Goal: Obtain resource: Download file/media

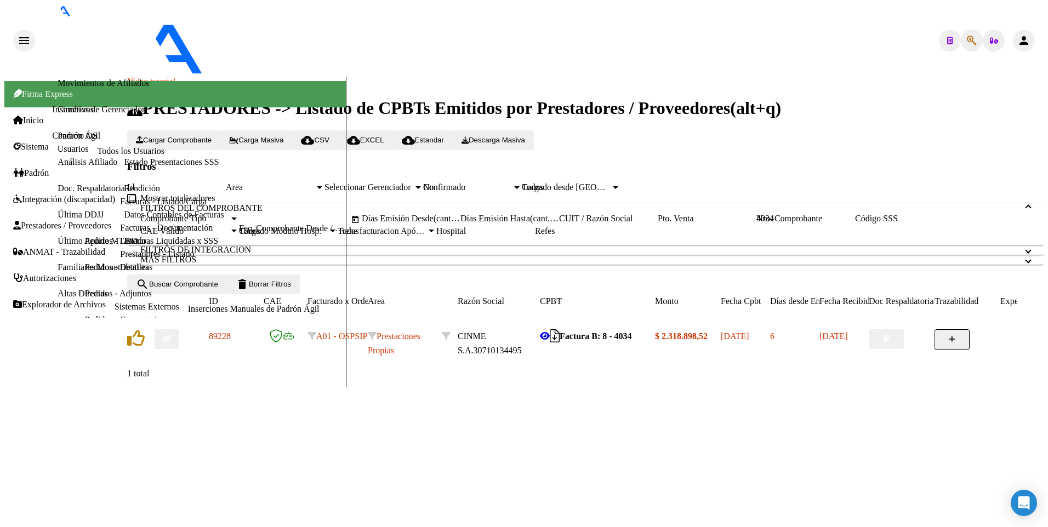
scroll to position [77, 0]
drag, startPoint x: 192, startPoint y: 194, endPoint x: 66, endPoint y: 225, distance: 129.7
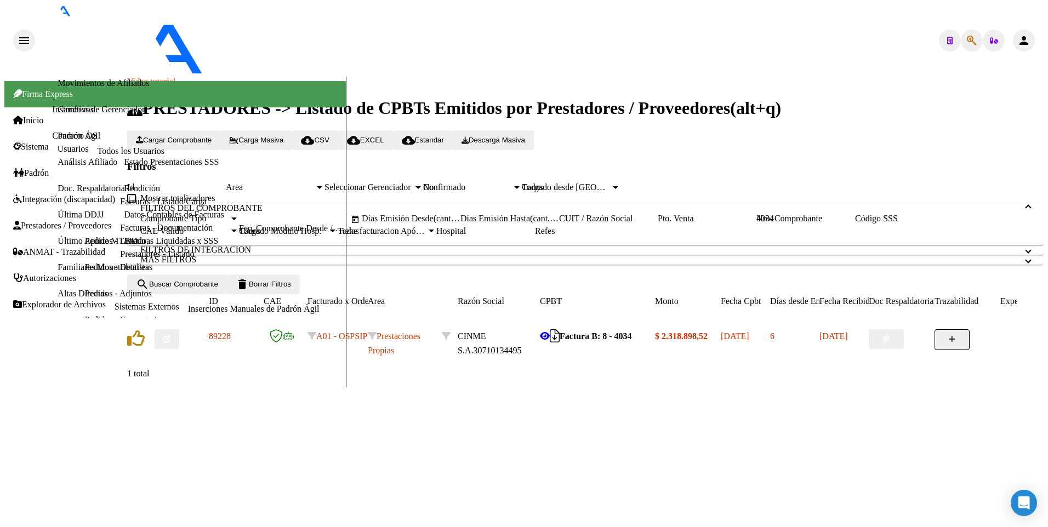
click at [66, 225] on mat-sidenav-container "Firma Express Inicio Instructivos Contacto OS Sistema Usuarios Todos los Usuari…" at bounding box center [523, 232] width 1039 height 311
click at [550, 340] on icon at bounding box center [545, 336] width 10 height 9
drag, startPoint x: 188, startPoint y: 195, endPoint x: 17, endPoint y: 205, distance: 171.8
click at [17, 205] on mat-sidenav-container "Firma Express Inicio Instructivos Contacto OS Sistema Usuarios Todos los Usuari…" at bounding box center [523, 232] width 1039 height 311
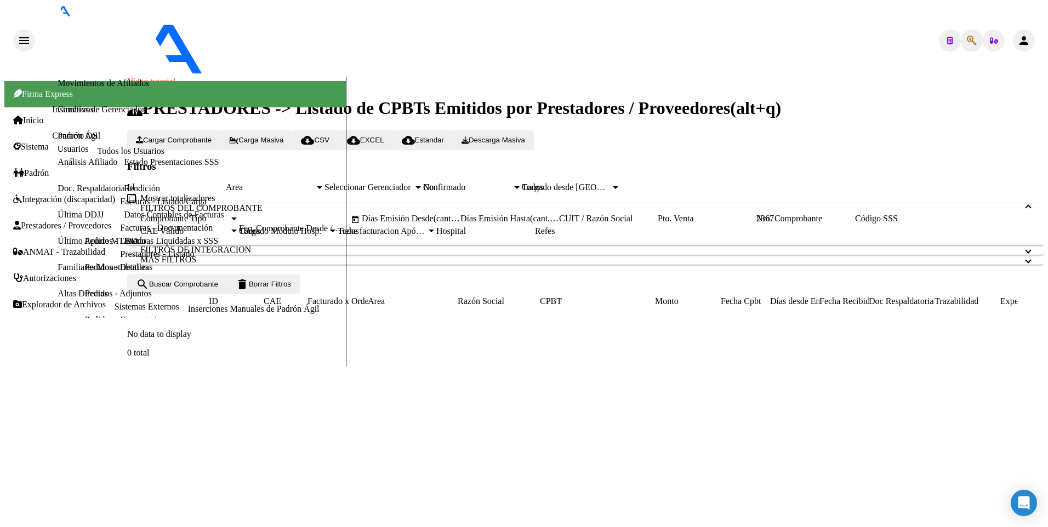
scroll to position [61, 0]
click at [512, 182] on div "No" at bounding box center [467, 187] width 89 height 10
click at [218, 288] on span "search Buscar Comprobante" at bounding box center [177, 284] width 82 height 8
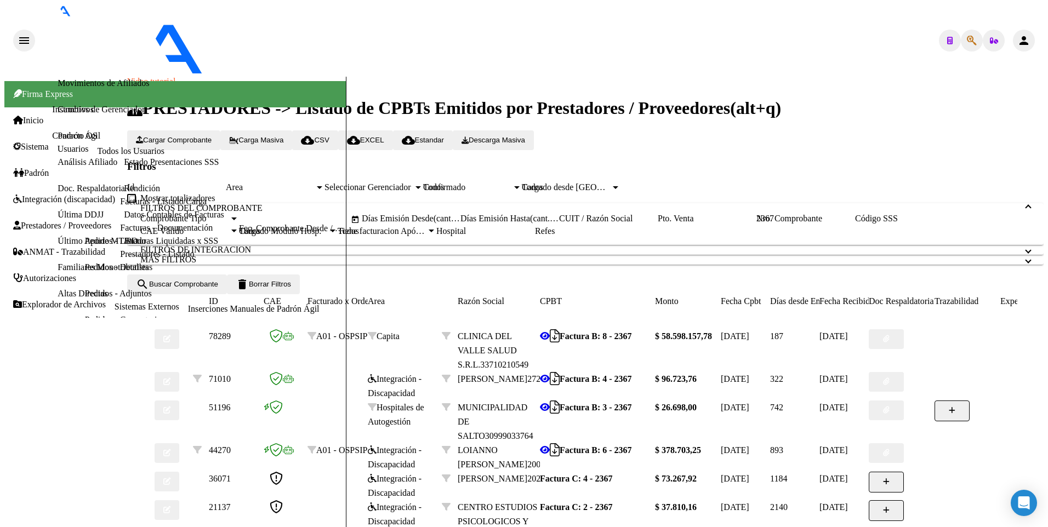
scroll to position [269, 0]
click at [550, 332] on icon at bounding box center [545, 336] width 10 height 9
drag, startPoint x: 199, startPoint y: 268, endPoint x: 71, endPoint y: 283, distance: 129.1
click at [71, 283] on mat-sidenav-container "Firma Express Inicio Instructivos Contacto OS Sistema Usuarios Todos los Usuari…" at bounding box center [523, 367] width 1039 height 581
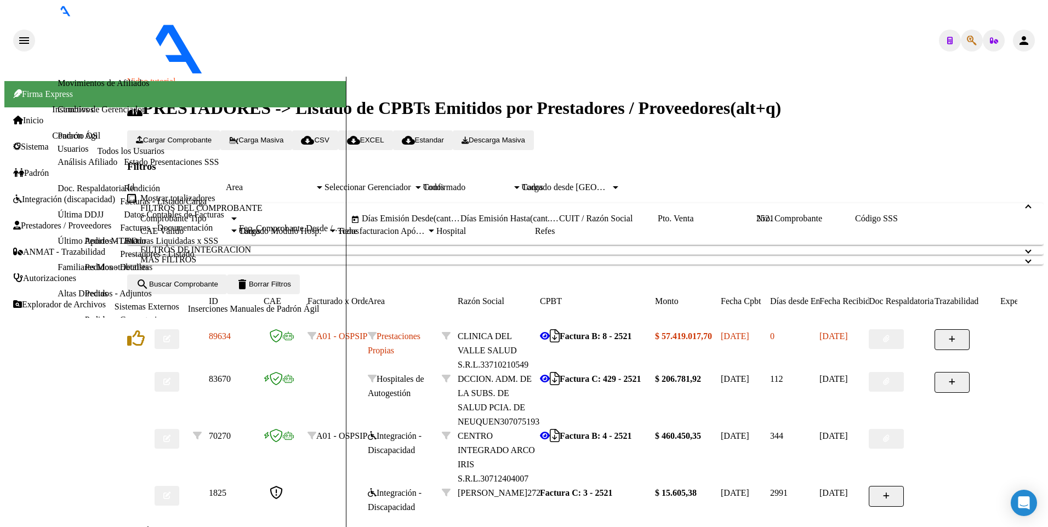
scroll to position [159, 0]
click at [550, 340] on icon at bounding box center [545, 336] width 10 height 9
click at [904, 349] on button "button" at bounding box center [886, 339] width 35 height 20
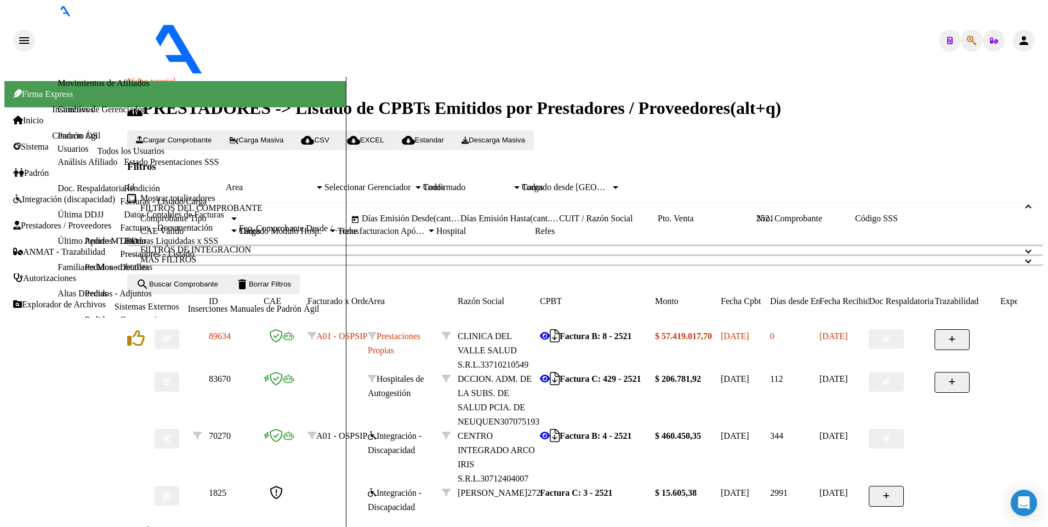
drag, startPoint x: 203, startPoint y: 113, endPoint x: 103, endPoint y: 119, distance: 99.9
click at [103, 119] on mat-sidenav-container "Firma Express Inicio Instructivos Contacto OS Sistema Usuarios Todos los Usuari…" at bounding box center [523, 310] width 1039 height 467
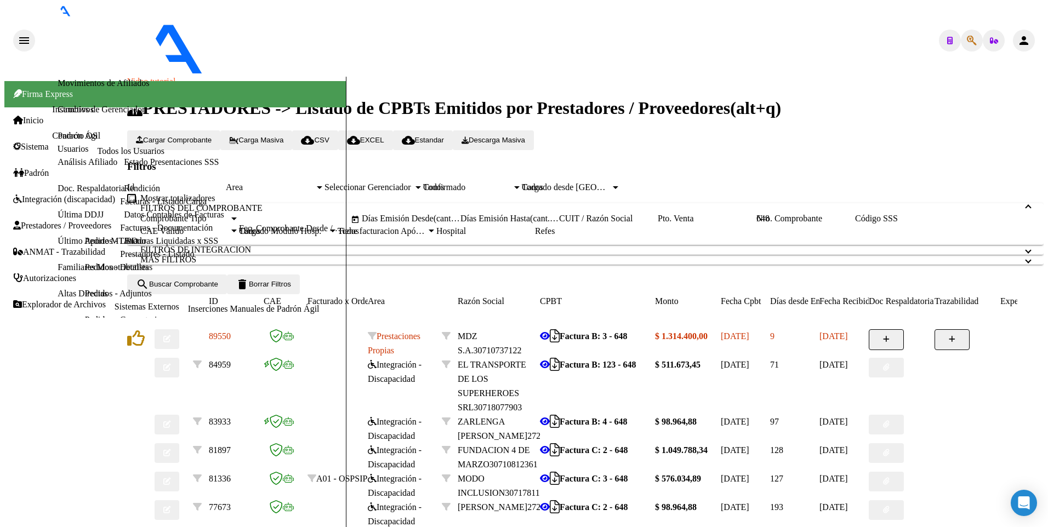
scroll to position [324, 0]
type input "648"
click at [550, 332] on icon at bounding box center [545, 336] width 10 height 9
